Goal: Navigation & Orientation: Find specific page/section

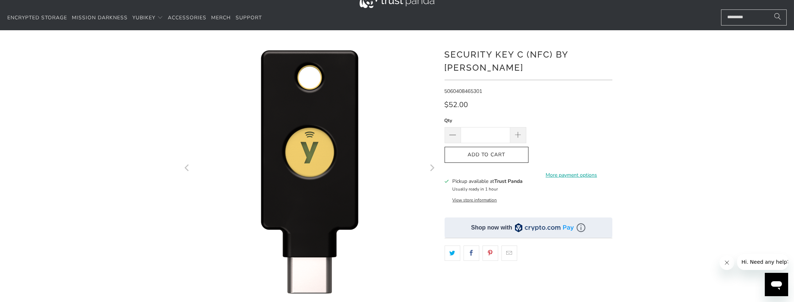
scroll to position [36, 0]
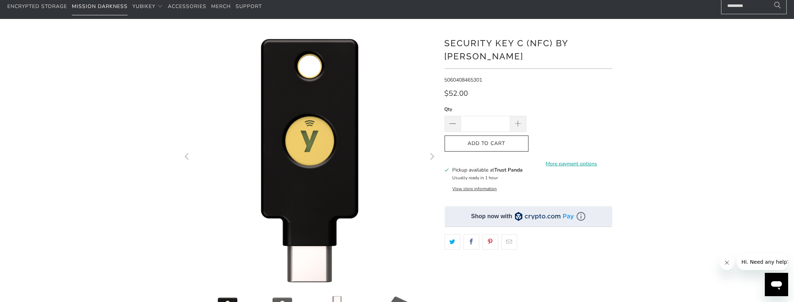
click at [100, 5] on span "Mission Darkness" at bounding box center [100, 6] width 56 height 7
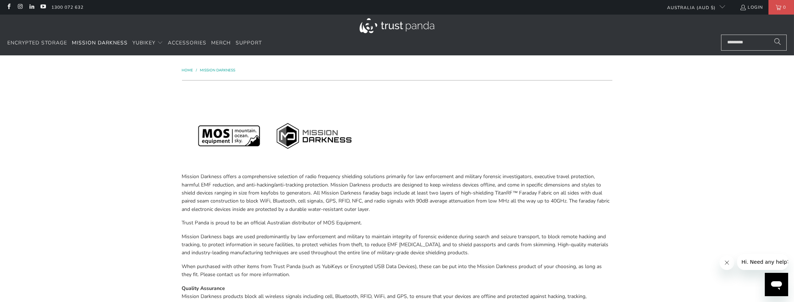
scroll to position [36, 0]
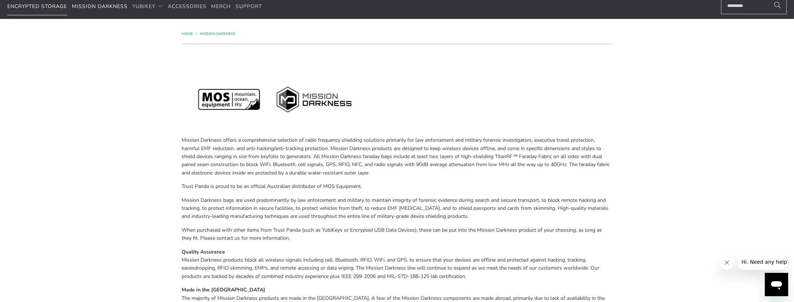
click at [42, 10] on link "Encrypted Storage" at bounding box center [37, 6] width 60 height 17
